Goal: Navigation & Orientation: Find specific page/section

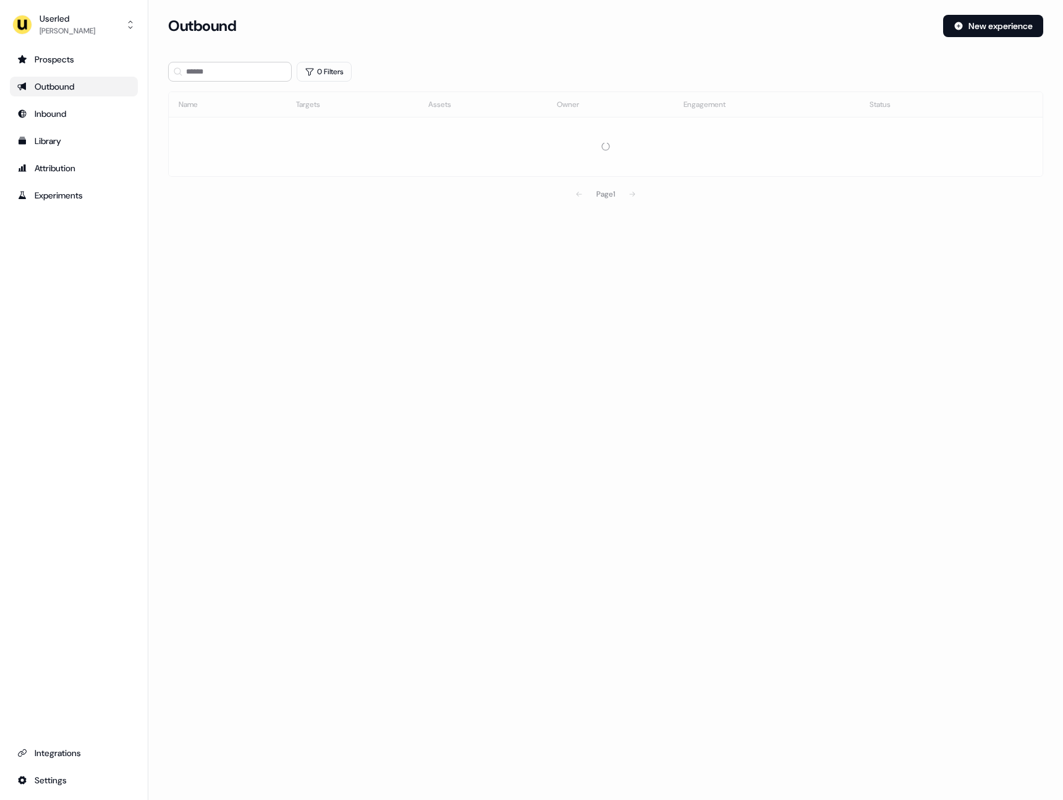
click at [161, 156] on section "Loading... Outbound New experience 0 Filters Name Targets Assets Owner Engageme…" at bounding box center [605, 128] width 915 height 226
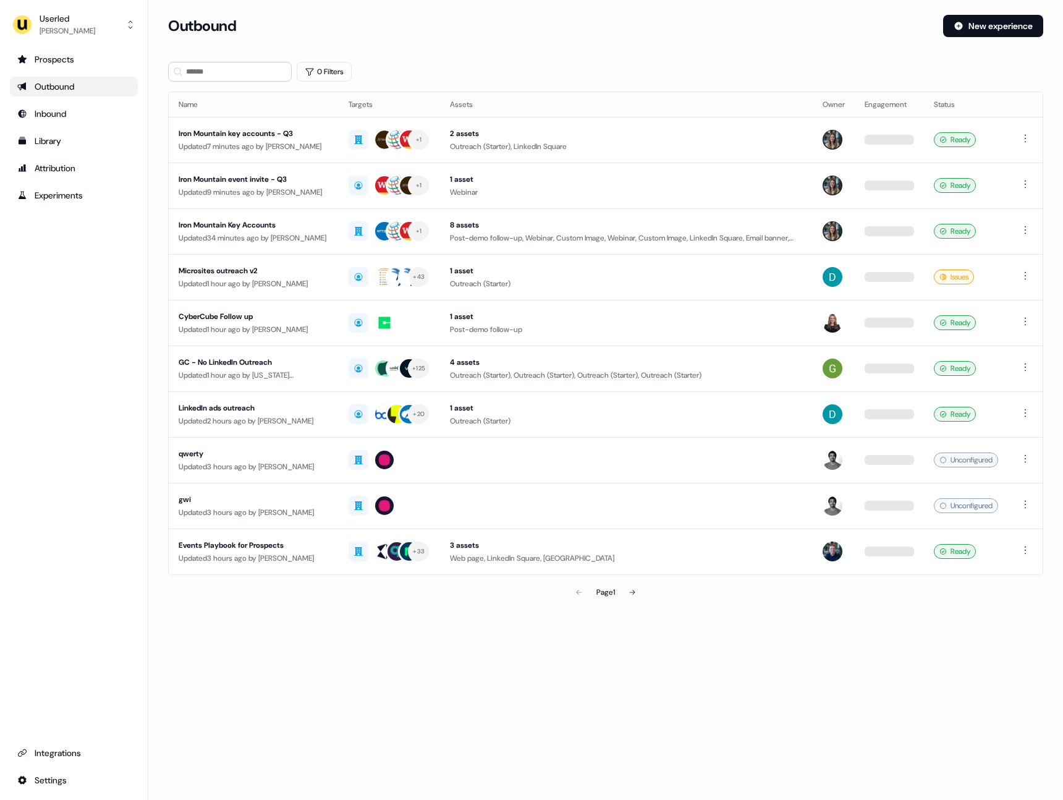
click at [121, 370] on div "Prospects Outbound Inbound Library Attribution Experiments Integrations Settings" at bounding box center [74, 419] width 128 height 741
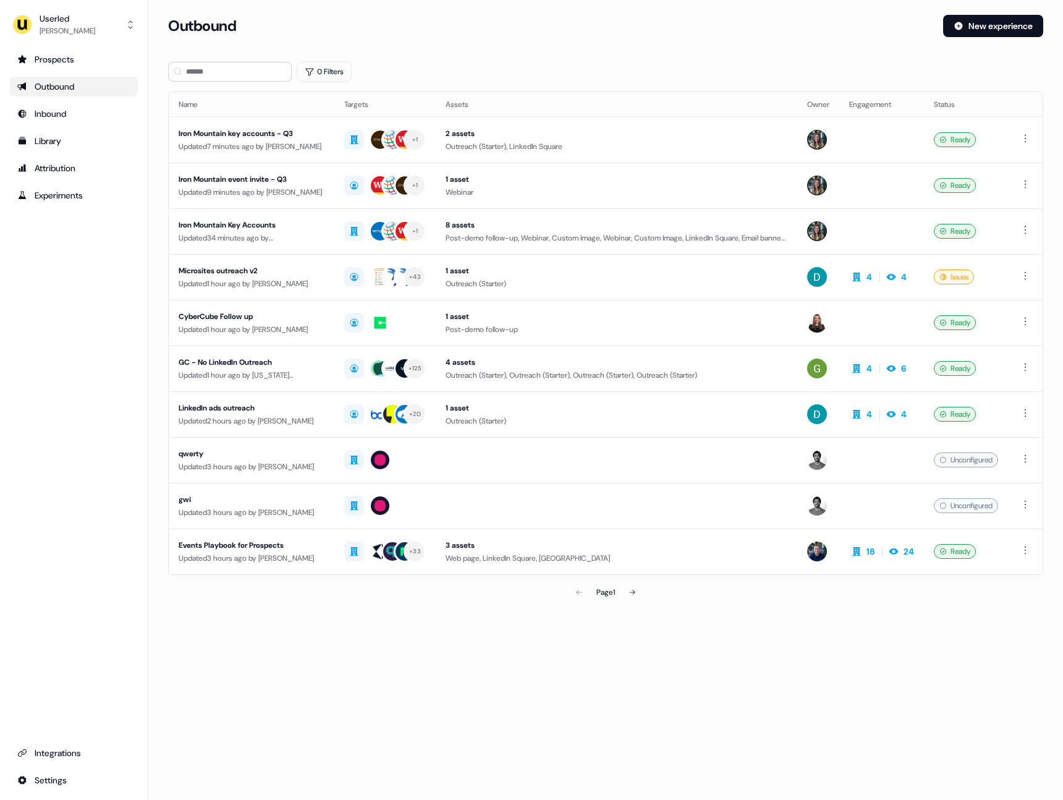
click at [561, 36] on div "Outbound New experience" at bounding box center [605, 33] width 875 height 37
